Goal: Task Accomplishment & Management: Use online tool/utility

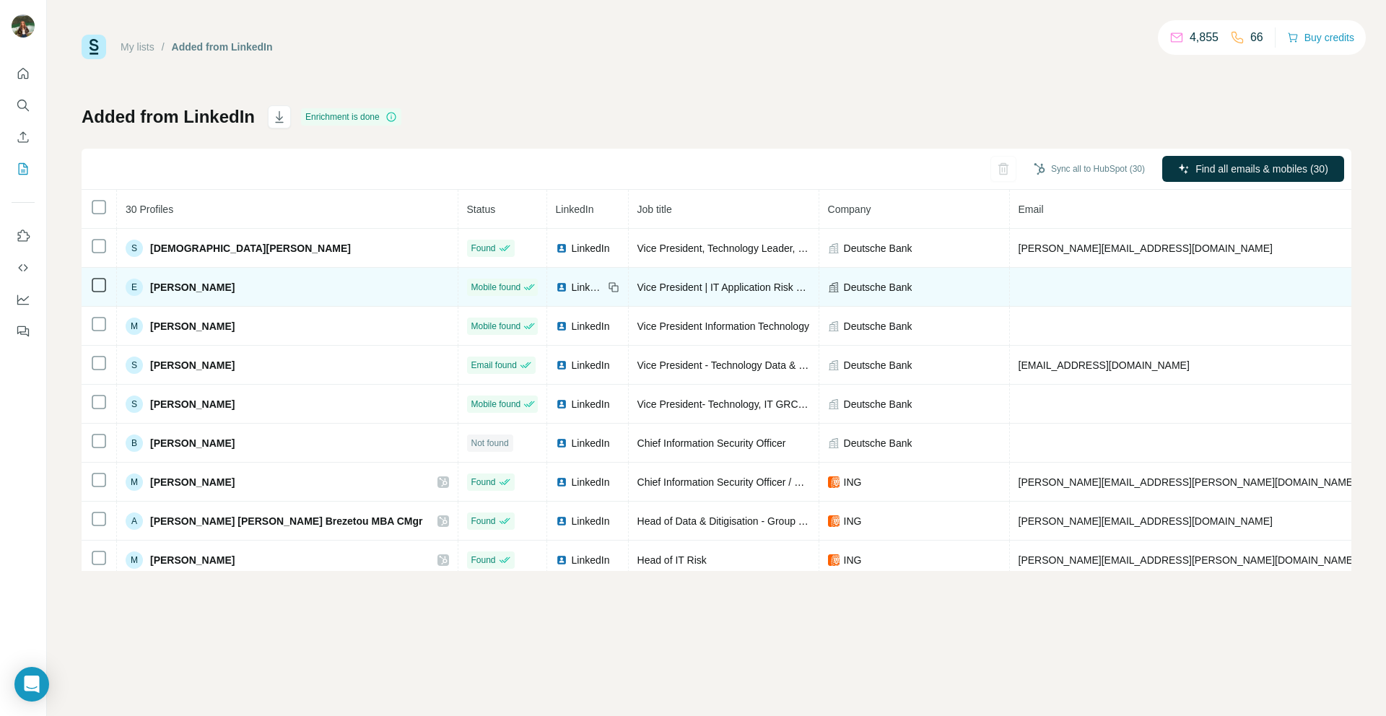
drag, startPoint x: 112, startPoint y: 162, endPoint x: 197, endPoint y: 269, distance: 136.1
click at [110, 163] on div "Sync all to HubSpot (30) Find all emails & mobiles (30)" at bounding box center [717, 169] width 1270 height 41
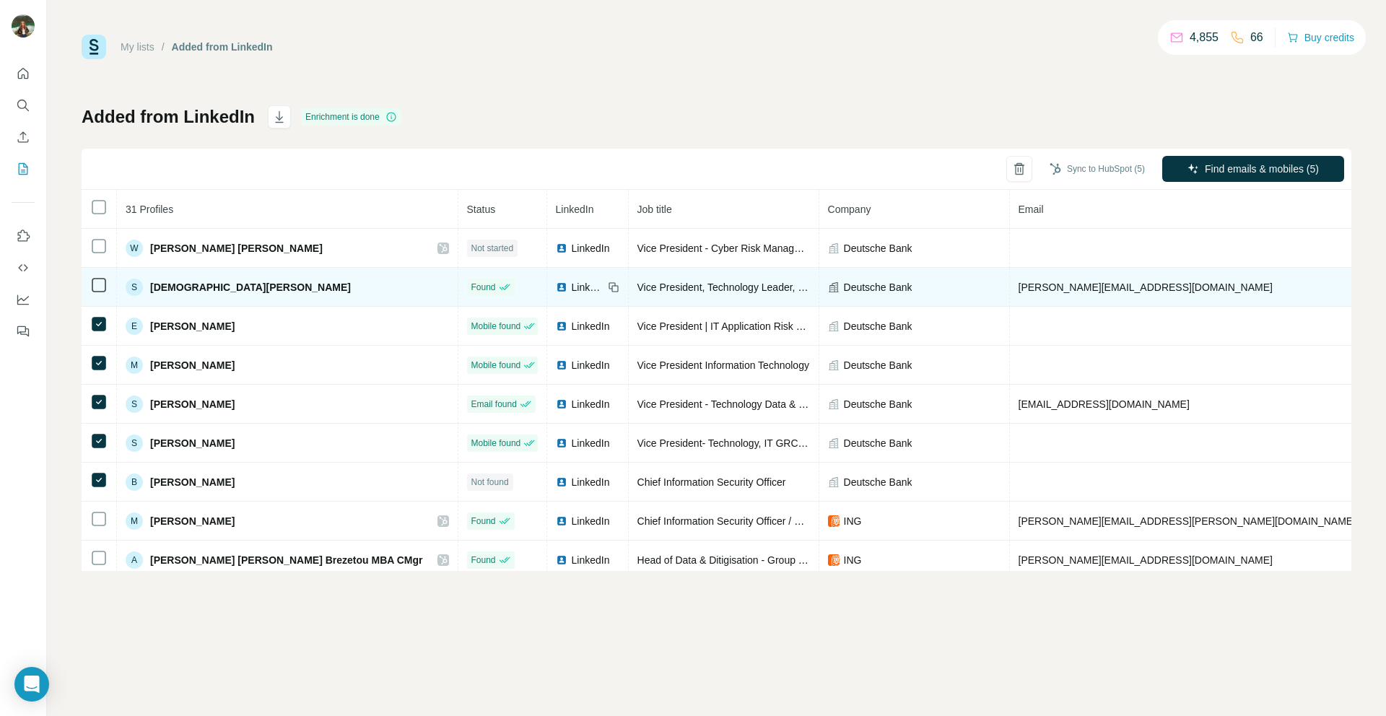
click at [101, 277] on icon at bounding box center [98, 285] width 17 height 17
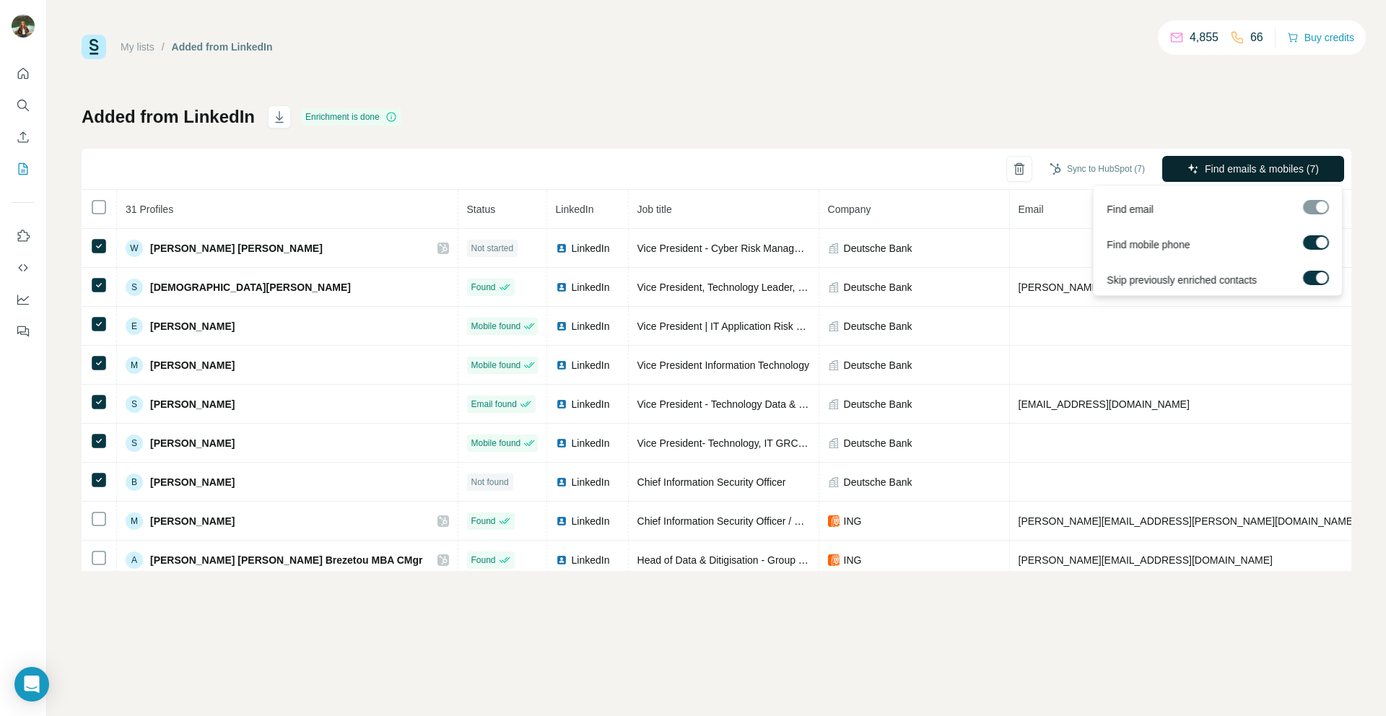
click at [1196, 171] on button "Find emails & mobiles (7)" at bounding box center [1254, 169] width 182 height 26
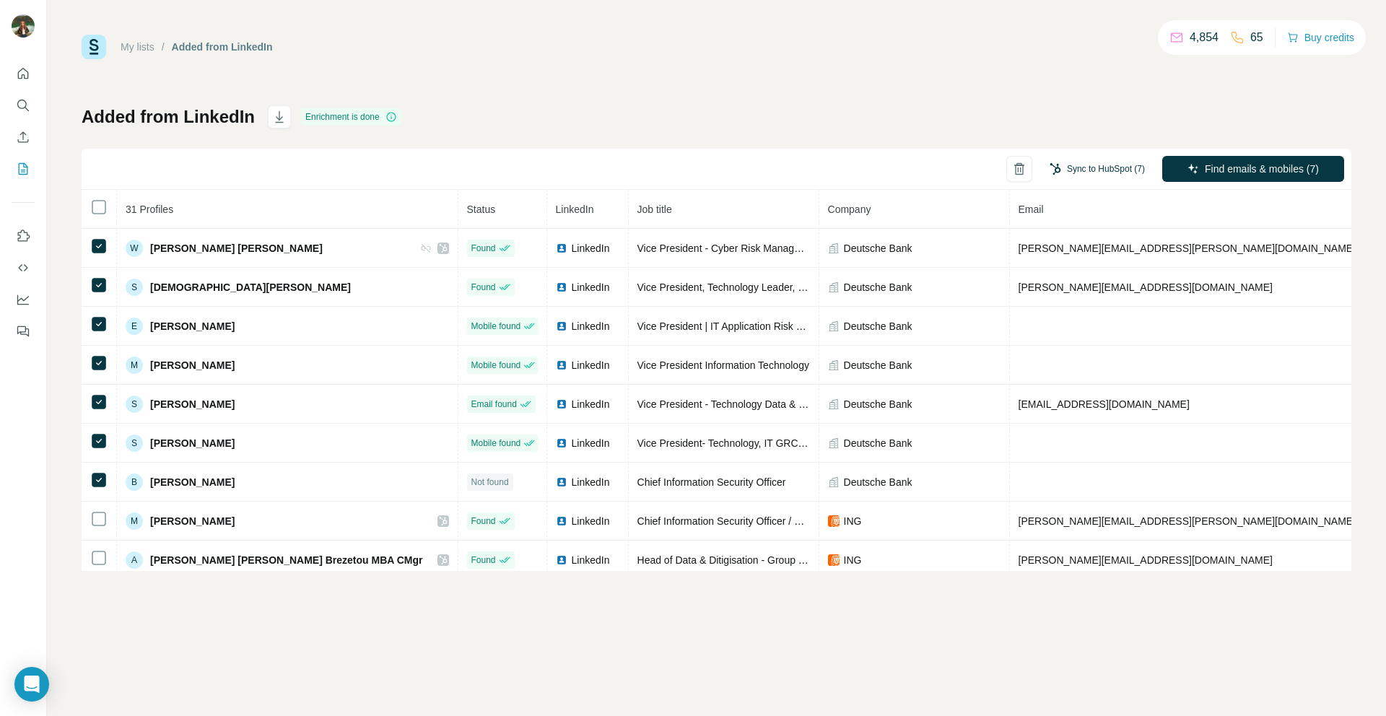
click at [1102, 169] on button "Sync to HubSpot (7)" at bounding box center [1098, 169] width 116 height 22
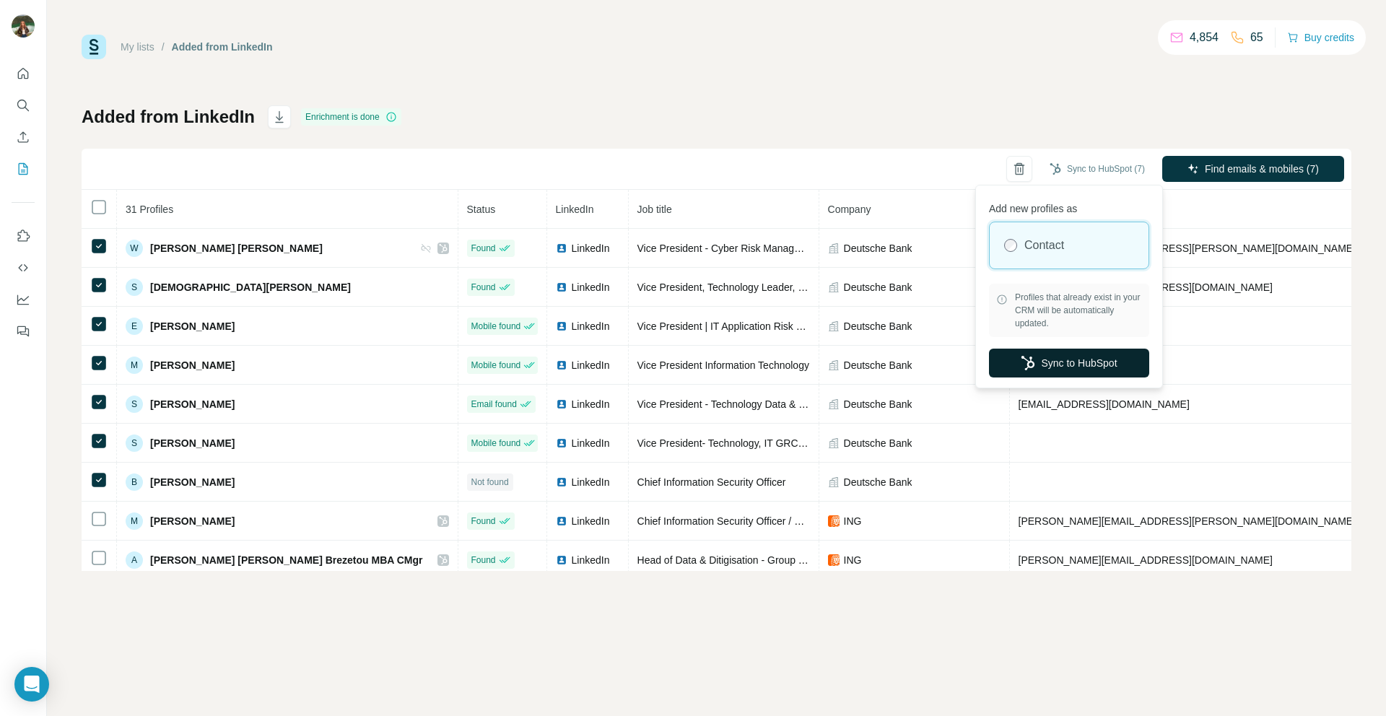
click at [1052, 361] on button "Sync to HubSpot" at bounding box center [1069, 363] width 160 height 29
